Goal: Obtain resource: Obtain resource

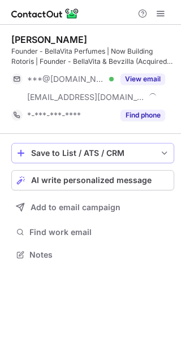
scroll to position [247, 181]
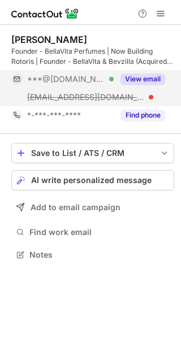
click at [144, 79] on button "View email" at bounding box center [142, 79] width 45 height 11
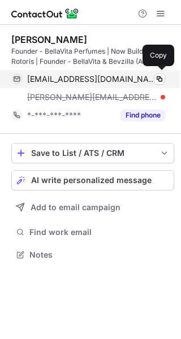
click at [153, 80] on div "anbcap@gmail.com Verified" at bounding box center [96, 79] width 138 height 10
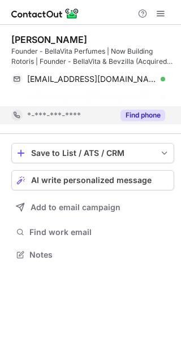
scroll to position [229, 181]
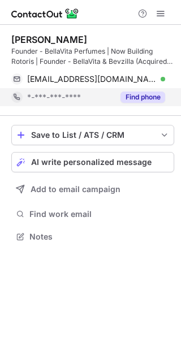
click at [141, 118] on div "Save to List / ATS / CRM List Select Lever Connect Greenhouse Connect Salesforc…" at bounding box center [92, 185] width 163 height 138
click at [140, 98] on button "Find phone" at bounding box center [142, 97] width 45 height 11
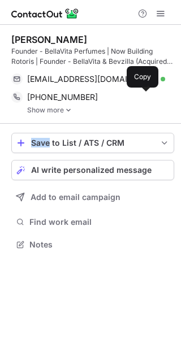
scroll to position [237, 181]
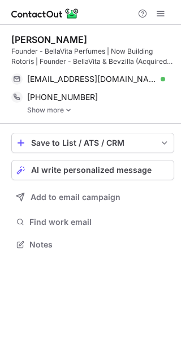
click at [56, 112] on link "Show more" at bounding box center [100, 110] width 147 height 8
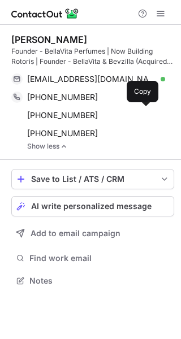
scroll to position [273, 181]
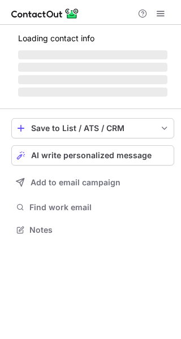
scroll to position [219, 181]
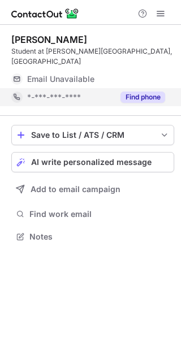
click at [139, 92] on button "Find phone" at bounding box center [142, 97] width 45 height 11
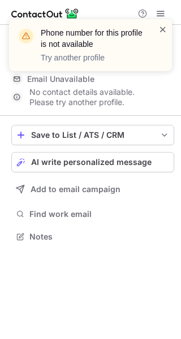
click at [163, 31] on span at bounding box center [162, 29] width 9 height 11
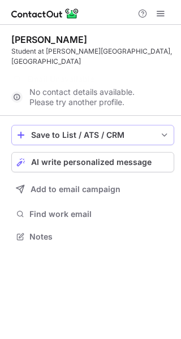
scroll to position [201, 181]
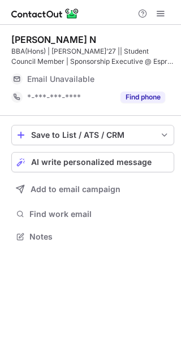
scroll to position [229, 181]
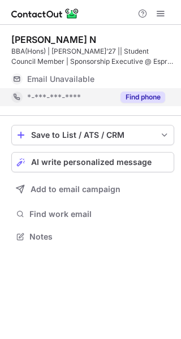
click at [140, 98] on button "Find phone" at bounding box center [142, 97] width 45 height 11
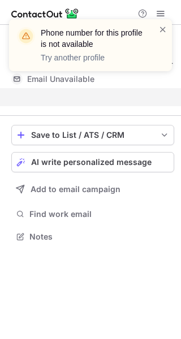
click at [167, 31] on div "Phone number for this profile is not available Try another profile" at bounding box center [90, 45] width 163 height 52
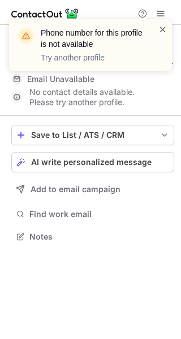
click at [163, 30] on span at bounding box center [162, 29] width 9 height 11
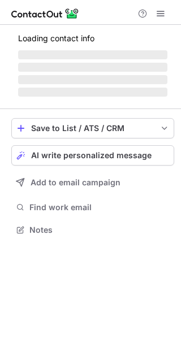
scroll to position [237, 181]
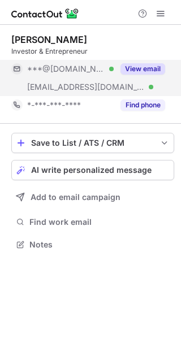
click at [146, 66] on button "View email" at bounding box center [142, 68] width 45 height 11
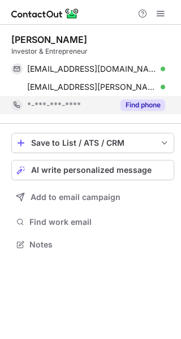
click at [146, 102] on button "Find phone" at bounding box center [142, 105] width 45 height 11
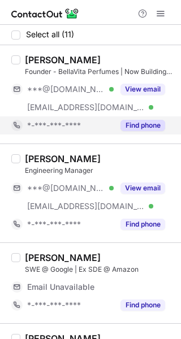
click at [141, 126] on button "Find phone" at bounding box center [142, 125] width 45 height 11
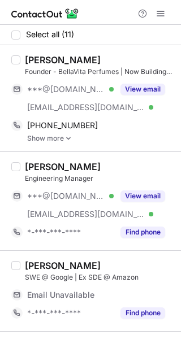
click at [49, 140] on link "Show more" at bounding box center [100, 139] width 147 height 8
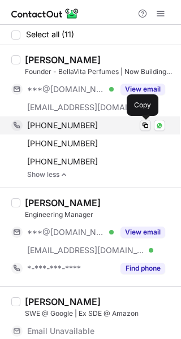
click at [142, 127] on span at bounding box center [145, 125] width 9 height 9
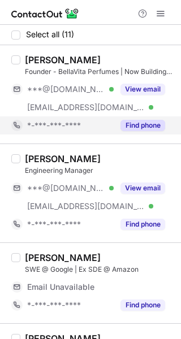
click at [137, 126] on button "Find phone" at bounding box center [142, 125] width 45 height 11
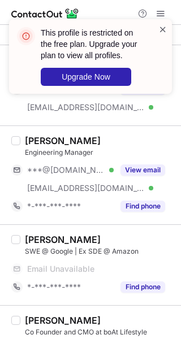
click at [163, 32] on span at bounding box center [162, 29] width 9 height 11
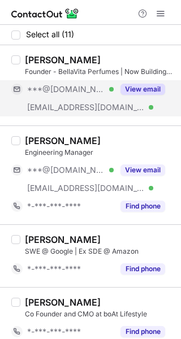
click at [139, 89] on button "View email" at bounding box center [142, 89] width 45 height 11
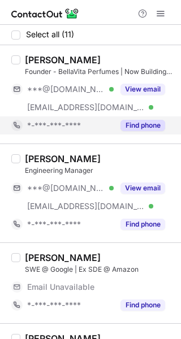
click at [139, 121] on button "Find phone" at bounding box center [142, 125] width 45 height 11
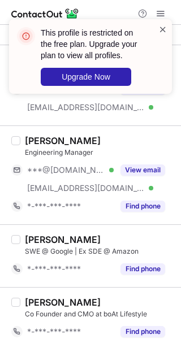
click at [163, 30] on span at bounding box center [162, 29] width 9 height 11
